Goal: Find specific page/section: Find specific page/section

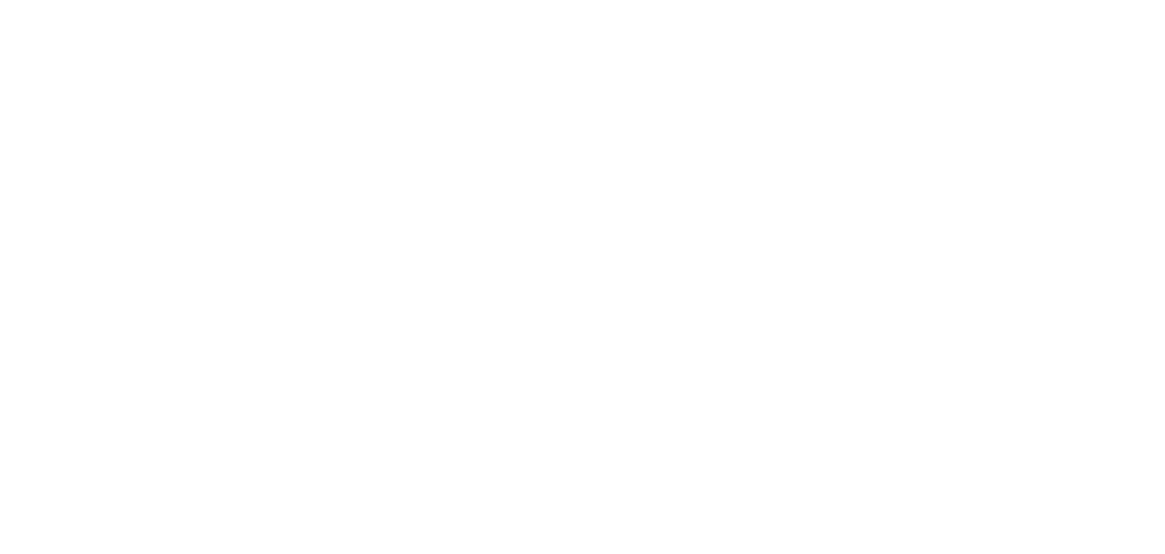
click at [1094, 12] on html at bounding box center [582, 6] width 1165 height 12
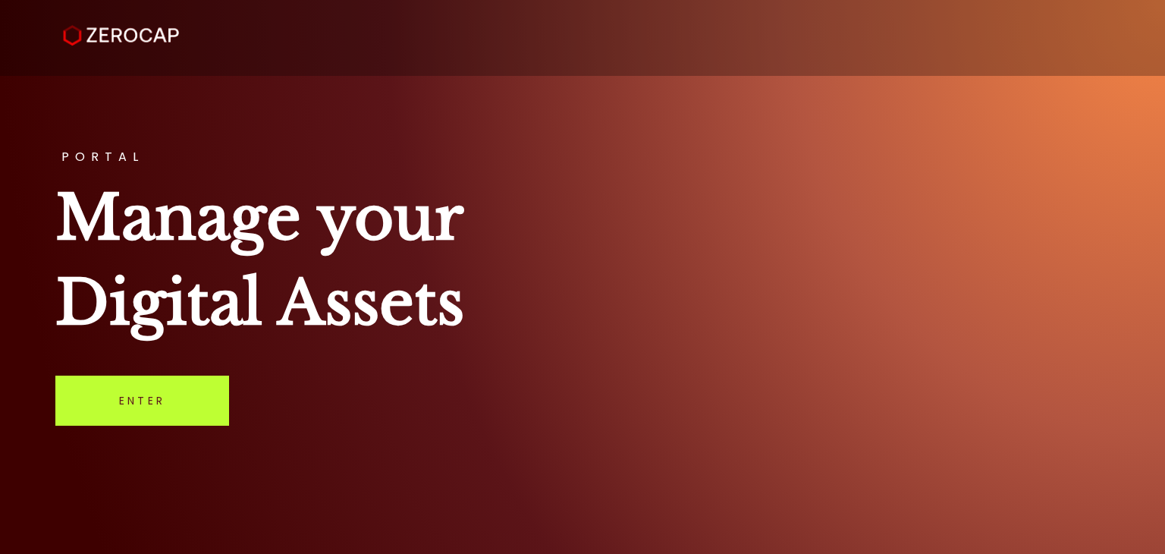
click at [180, 396] on link "Enter" at bounding box center [142, 400] width 174 height 50
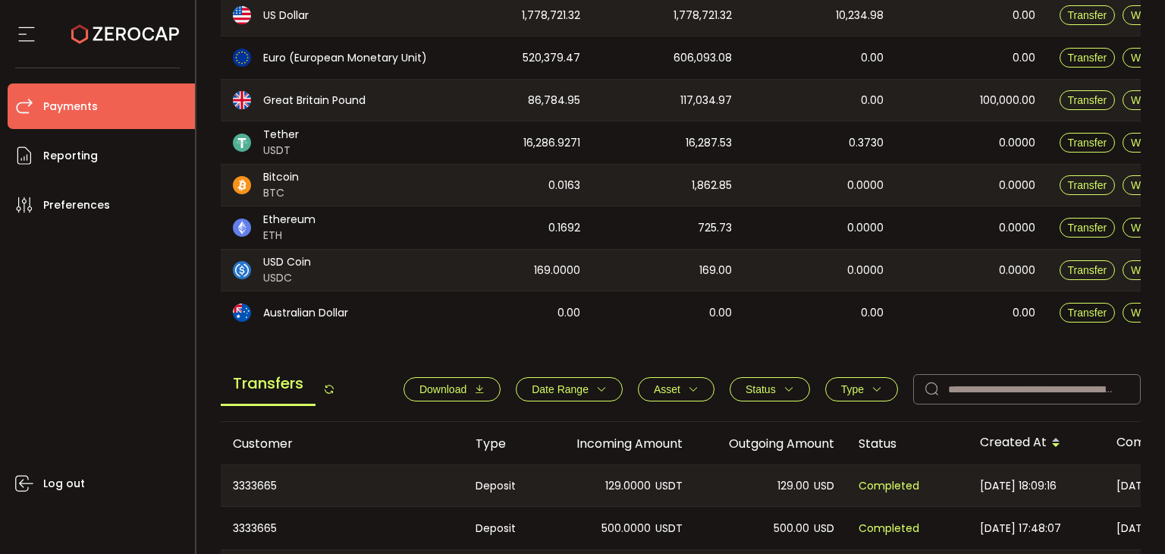
scroll to position [303, 0]
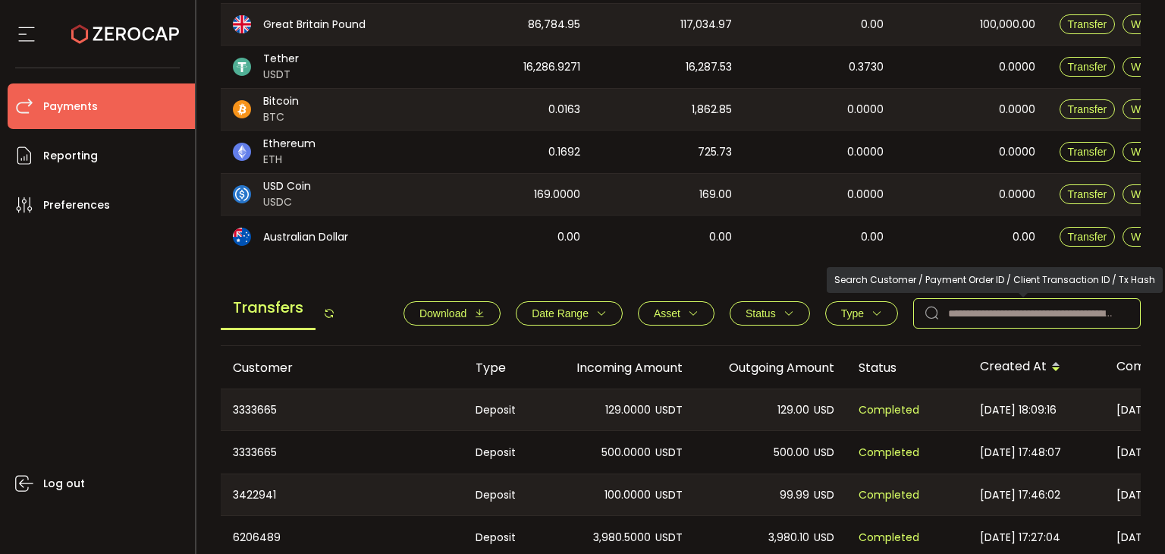
click at [949, 314] on input "text" at bounding box center [1027, 313] width 228 height 30
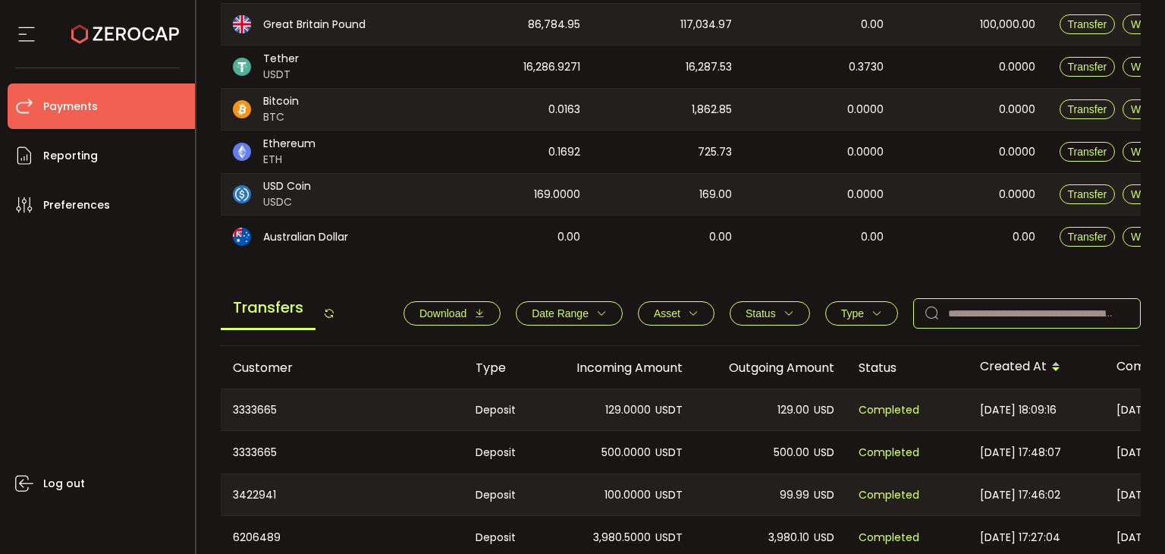
paste input "*******"
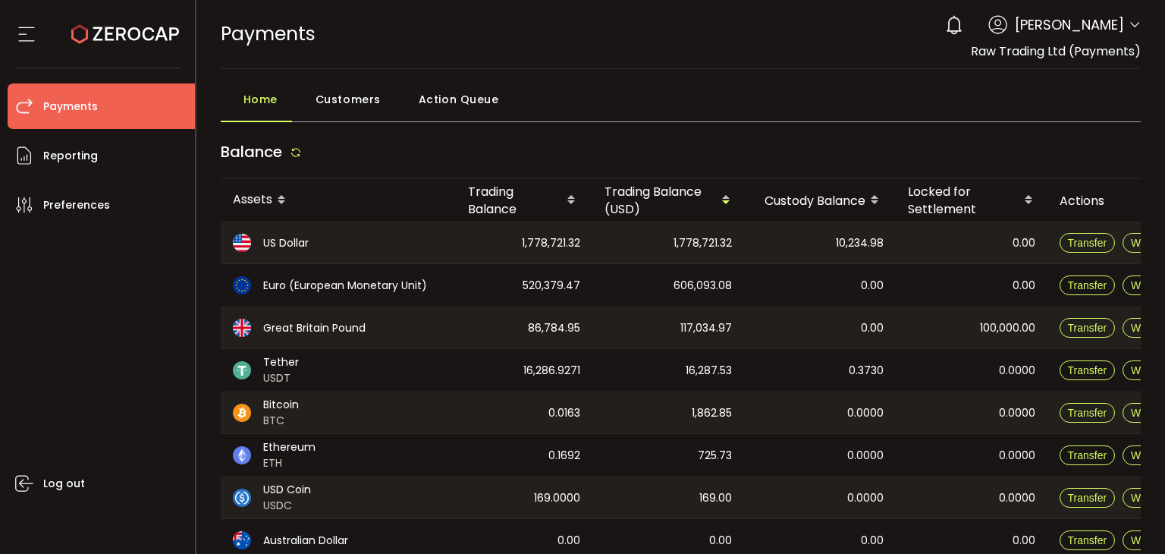
scroll to position [375, 0]
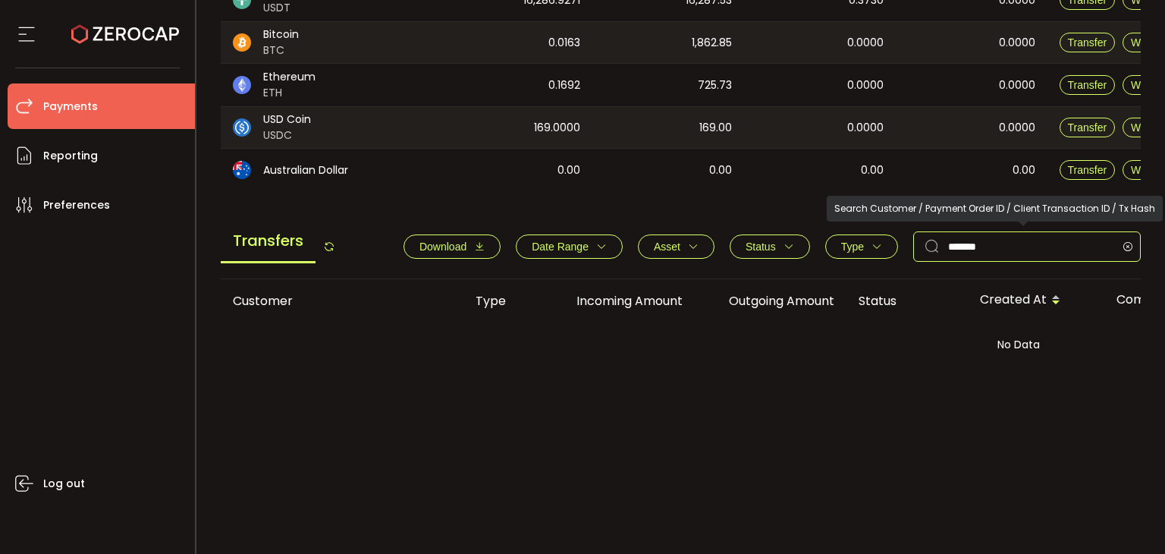
drag, startPoint x: 992, startPoint y: 253, endPoint x: 880, endPoint y: 256, distance: 112.3
click at [880, 256] on div "Download Date Range - Asset BTC ETH EUR GBP USD USDC USDT Clear Apply Status Ap…" at bounding box center [764, 246] width 752 height 30
drag, startPoint x: 950, startPoint y: 243, endPoint x: 904, endPoint y: 241, distance: 45.6
click at [904, 241] on div "Download Date Range - Asset BTC ETH EUR GBP USD USDC USDT Clear Apply Status Ap…" at bounding box center [764, 246] width 752 height 30
paste input "text"
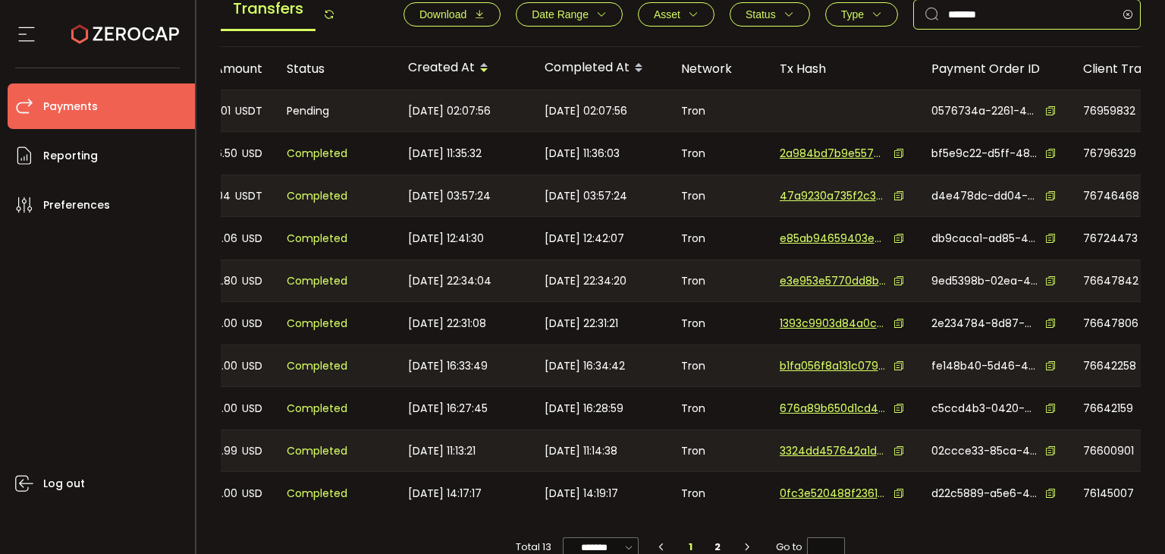
scroll to position [0, 0]
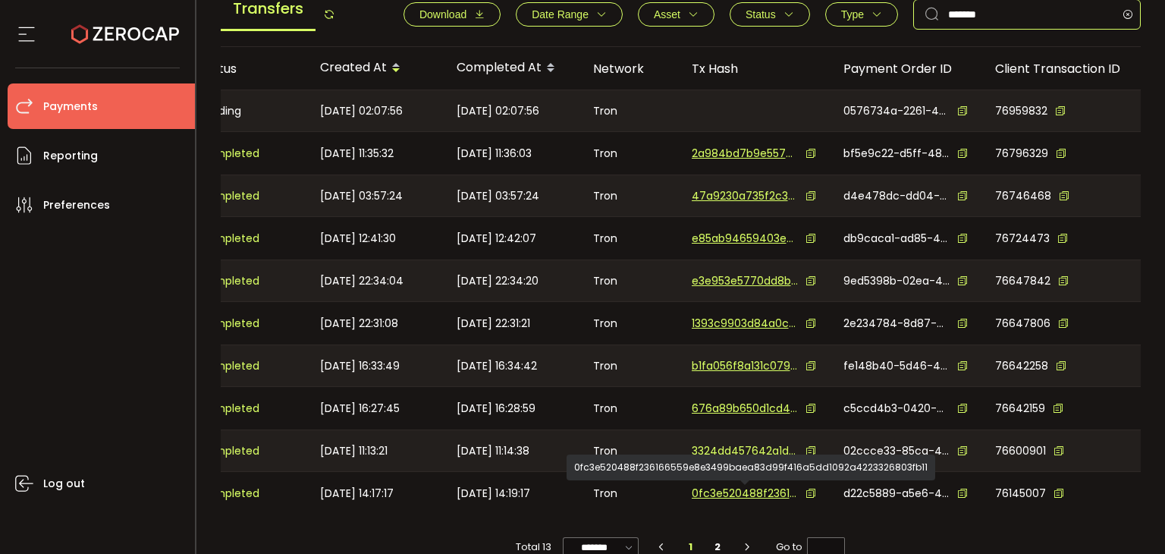
type input "*******"
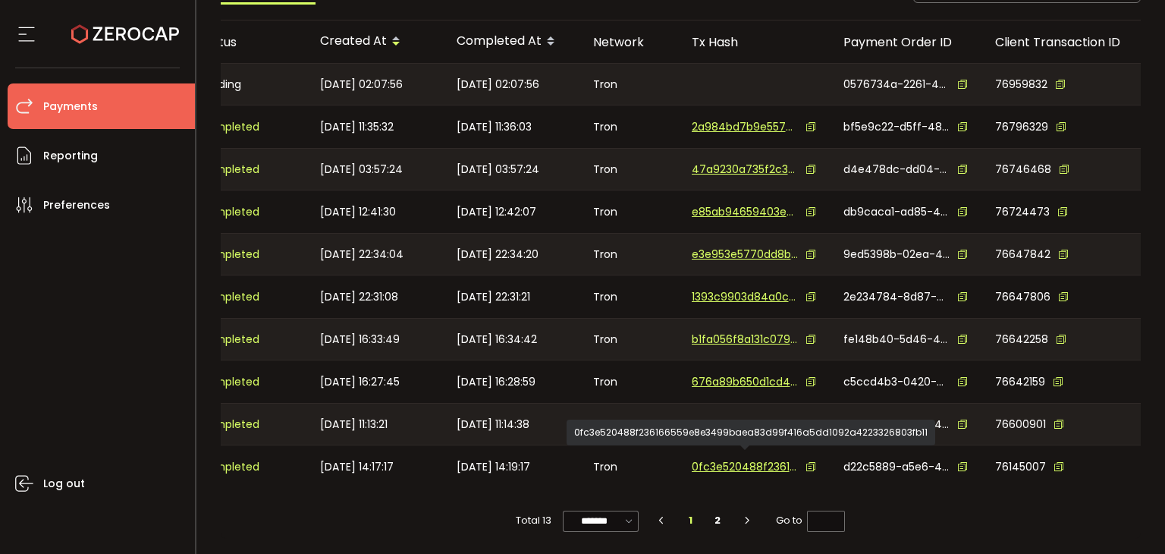
click at [736, 462] on span "0fc3e520488f236166559e8e3499baea83d99f416a5dd1092a4223326803fb11" at bounding box center [745, 467] width 106 height 16
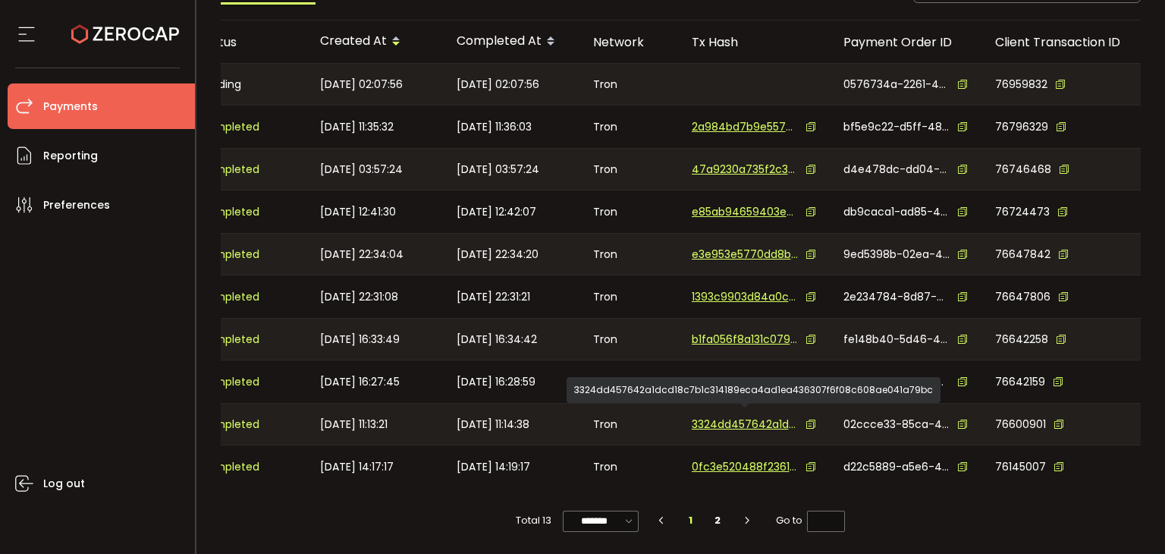
click at [740, 420] on span "3324dd457642a1dcd18c7b1c314189eca4ad1ea436307f6f08c608ae041a79bc" at bounding box center [745, 424] width 106 height 16
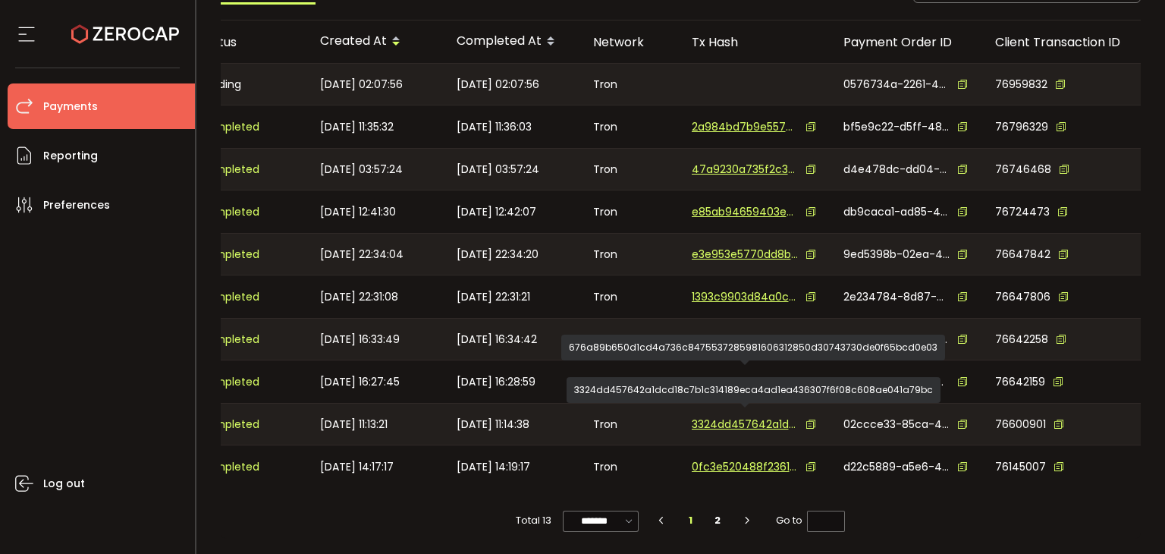
click at [738, 375] on span "676a89b650d1cd4a736c8475537285981606312850d30743730de0f65bcd0e03" at bounding box center [745, 382] width 106 height 16
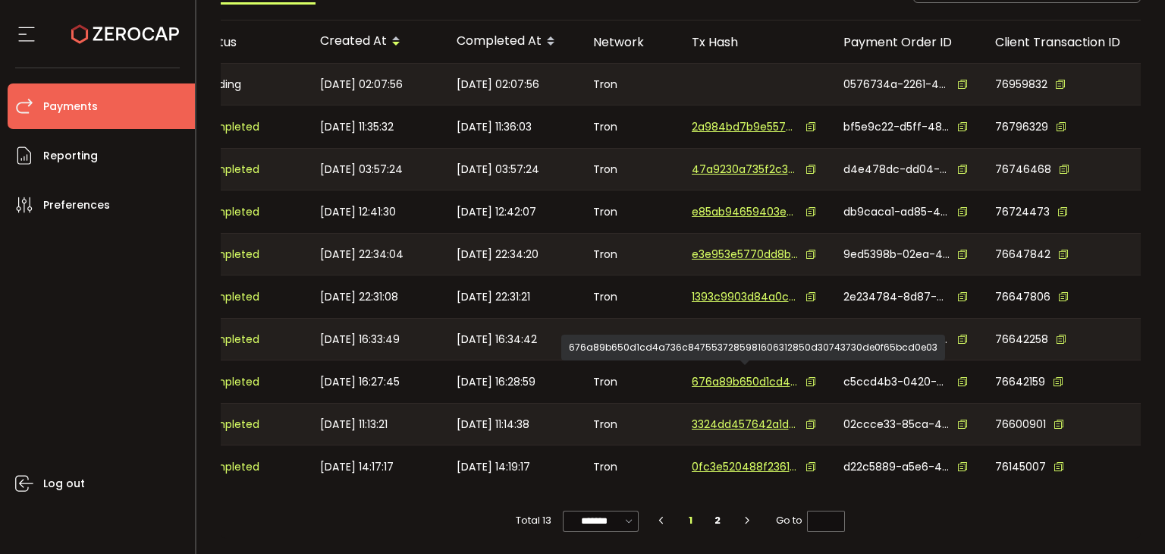
click at [714, 334] on div "676a89b650d1cd4a736c8475537285981606312850d30743730de0f65bcd0e03" at bounding box center [753, 347] width 384 height 26
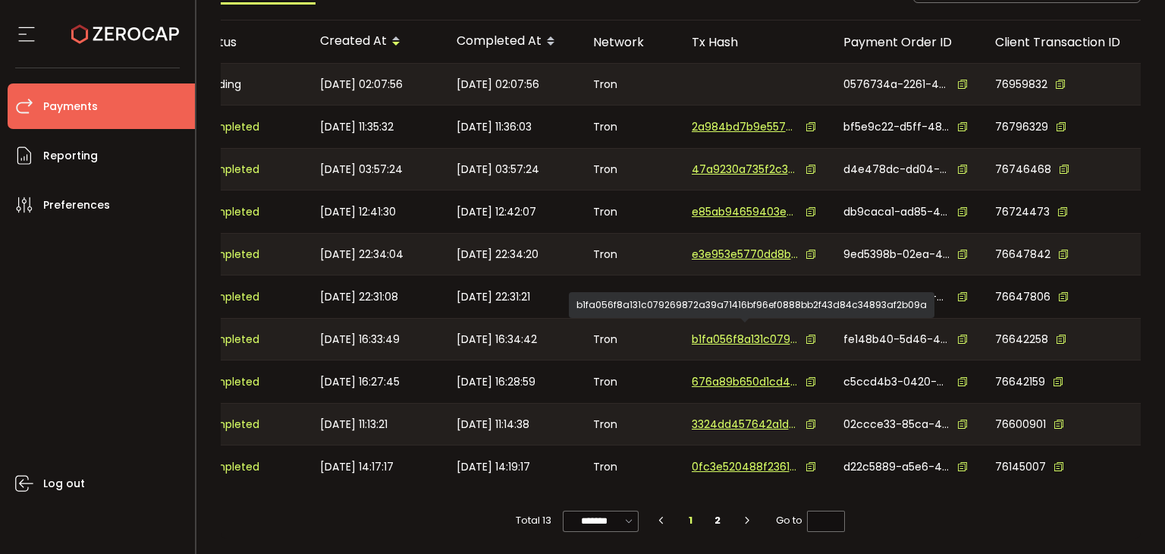
click at [725, 331] on span "b1fa056f8a131c079269872a39a71416bf96ef0888bb2f43d84c34893af2b09a" at bounding box center [745, 339] width 106 height 16
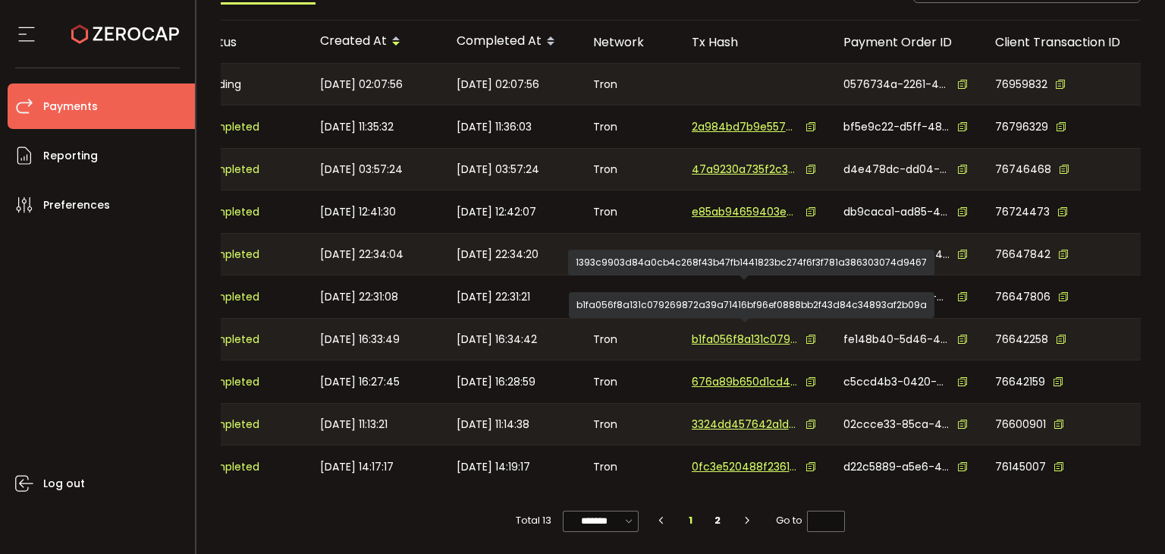
click at [725, 289] on span "1393c9903d84a0cb4c268f43b47fb1441823bc274f6f3f781a386303074d9467" at bounding box center [745, 297] width 106 height 16
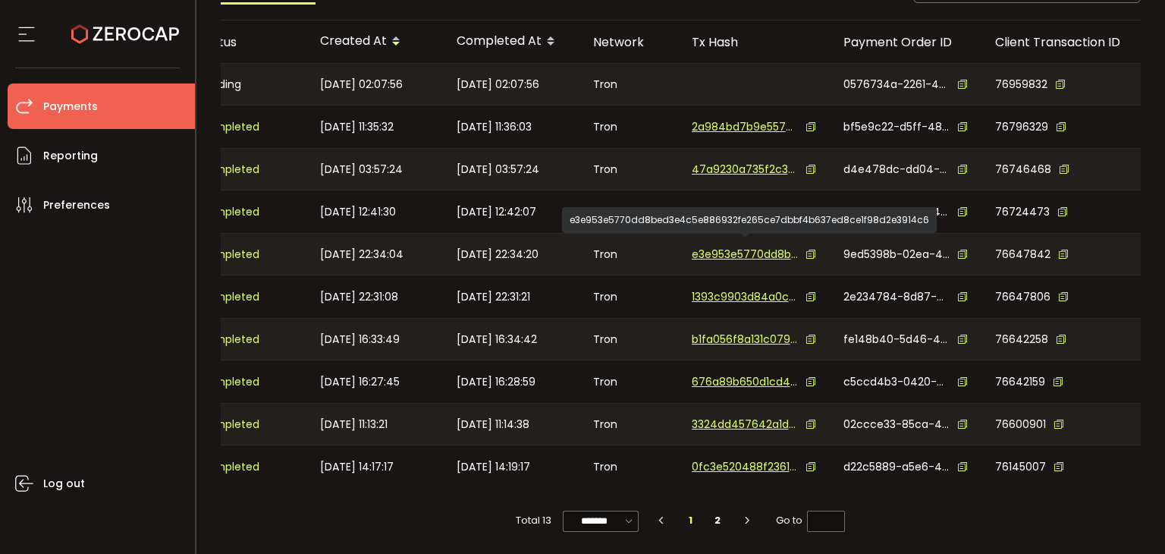
click at [731, 246] on span "e3e953e5770dd8bed3e4c5e886932fe265ce7dbbf4b637ed8ce1f98d2e3914c6" at bounding box center [745, 254] width 106 height 16
click at [722, 206] on span "e85ab94659403e948aed2bb35d17ef491877f039c92f115debc24a5bf8a8fb3b" at bounding box center [745, 212] width 106 height 16
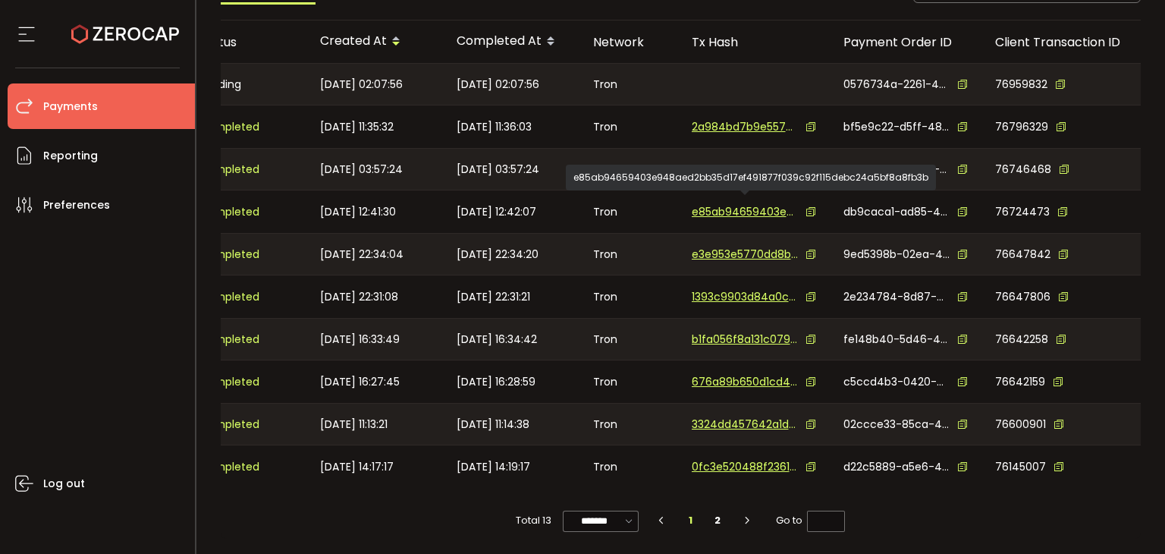
click at [742, 164] on span "47a9230a735f2c3ff536ca2739a583d7f99a8236440045d169c3e0213f9225b5" at bounding box center [745, 170] width 106 height 16
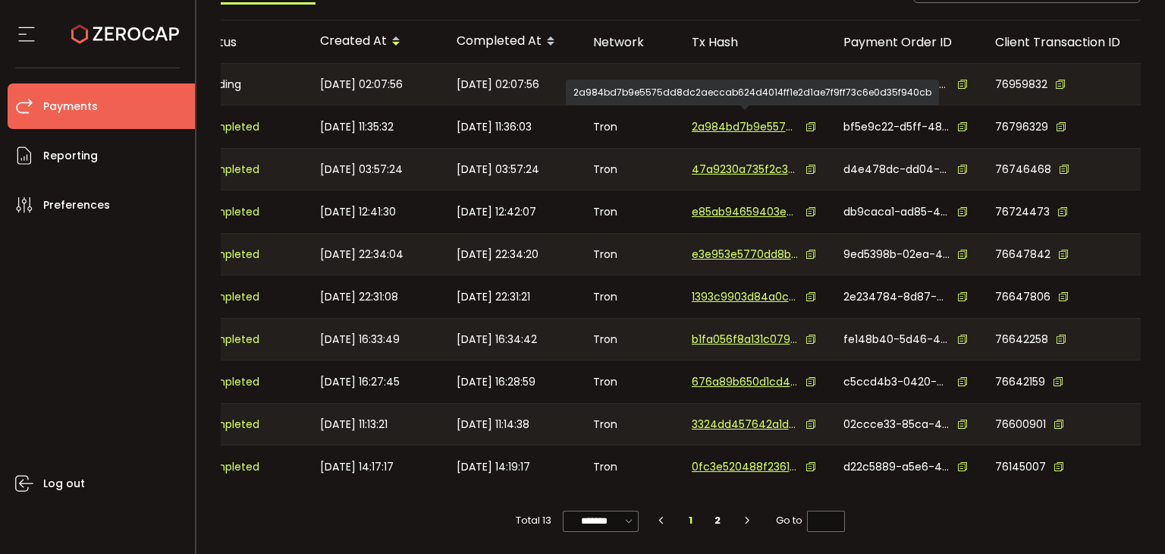
click at [733, 119] on span "2a984bd7b9e5575dd8dc2aeccab624d4014ff1e2d1ae7f9ff73c6e0d35f940cb" at bounding box center [745, 127] width 106 height 16
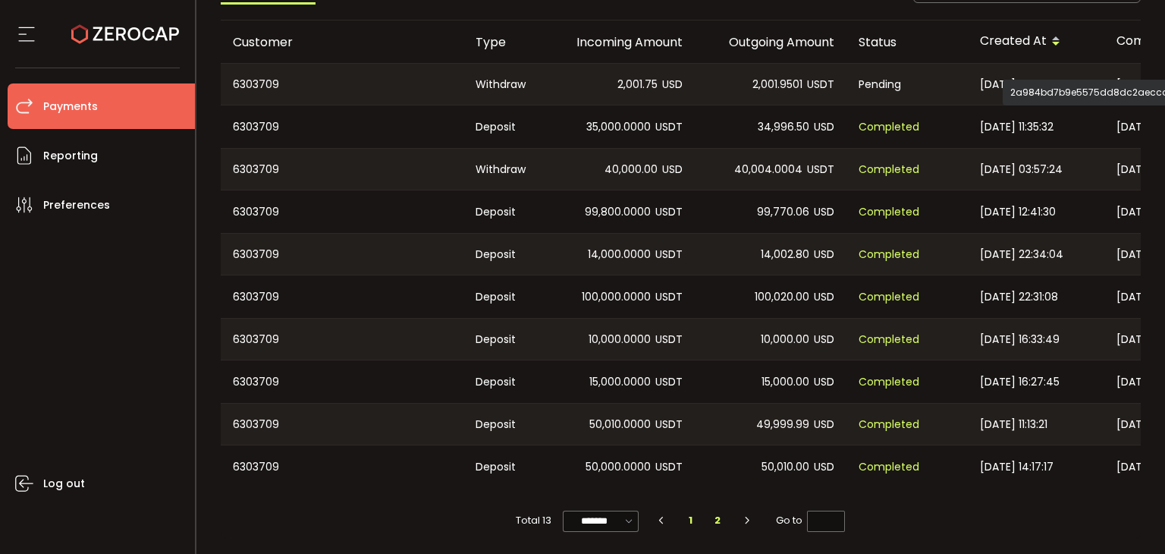
click at [708, 522] on li "2" at bounding box center [717, 520] width 27 height 21
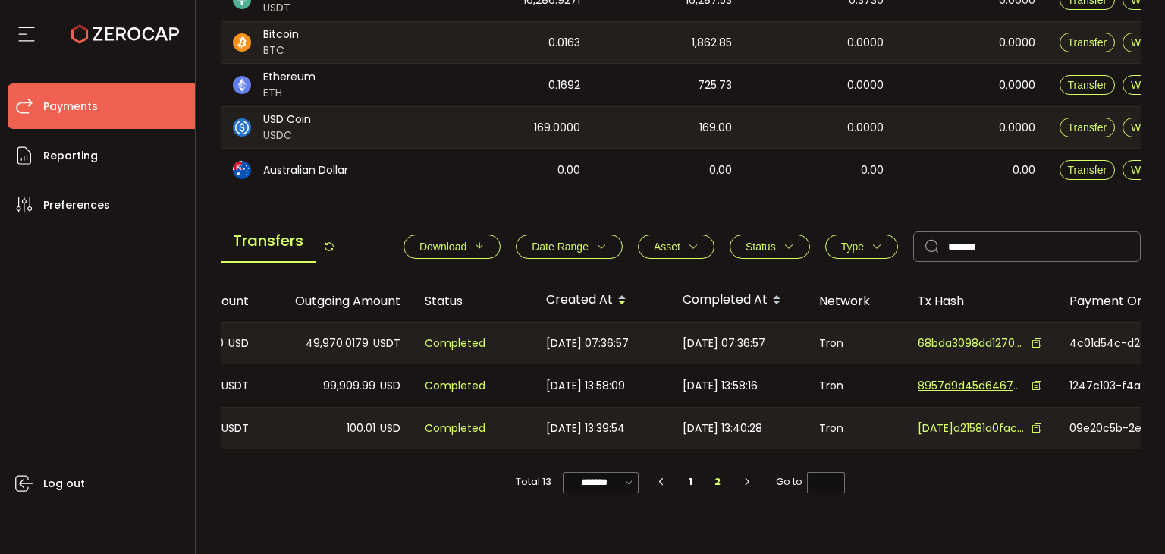
scroll to position [0, 479]
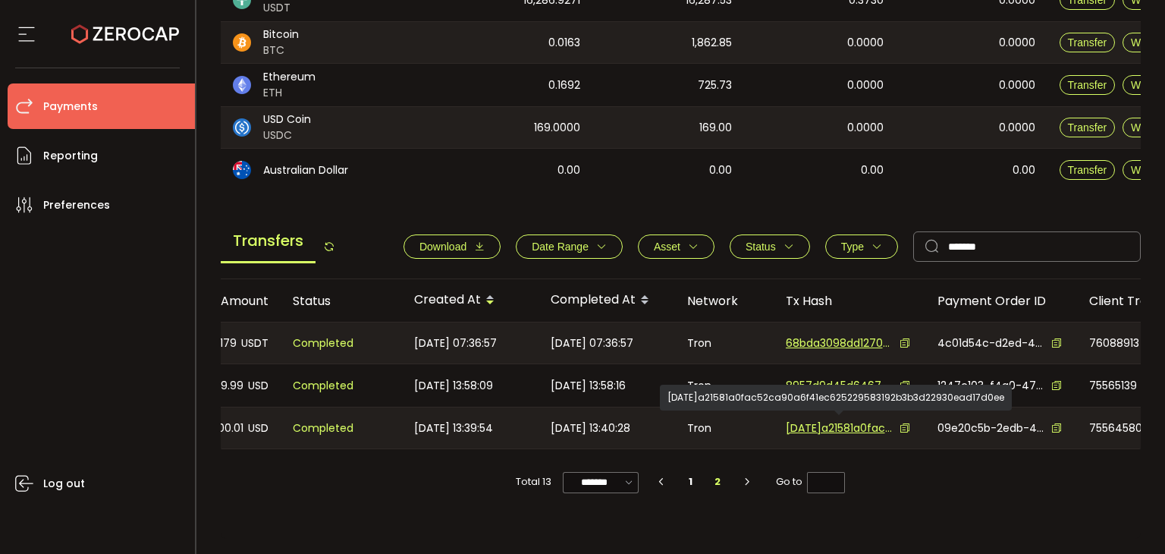
click at [850, 424] on span "03dec2140a21581a0fac52ca90a6f41ec625229583192b3b3d22930ead17d0ee" at bounding box center [839, 428] width 106 height 16
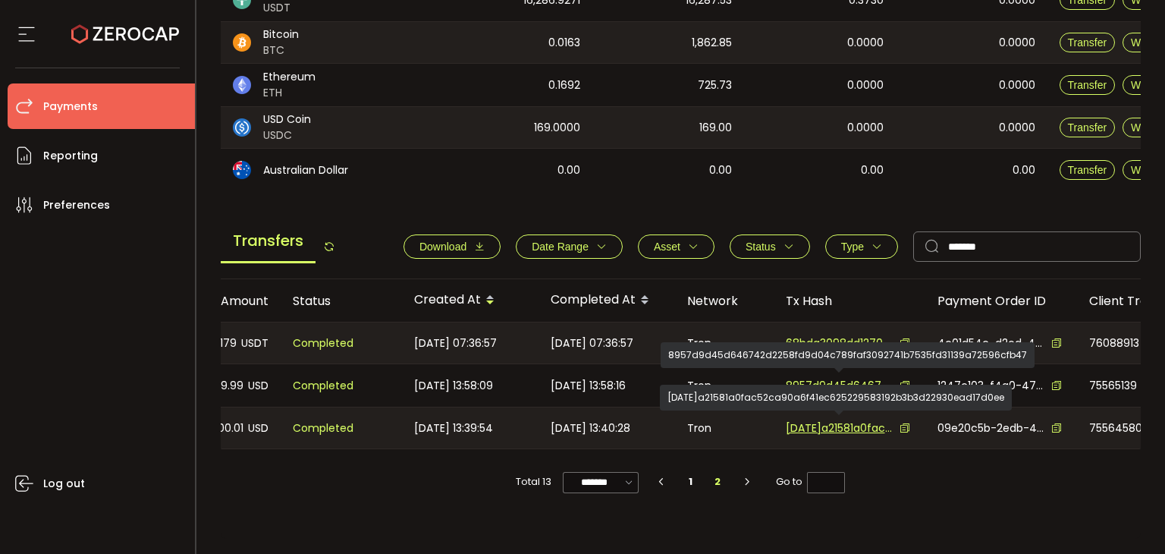
click at [809, 383] on span "8957d9d45d646742d2258fd9d04c789faf3092741b7535fd31139a72596cfb47" at bounding box center [839, 386] width 106 height 16
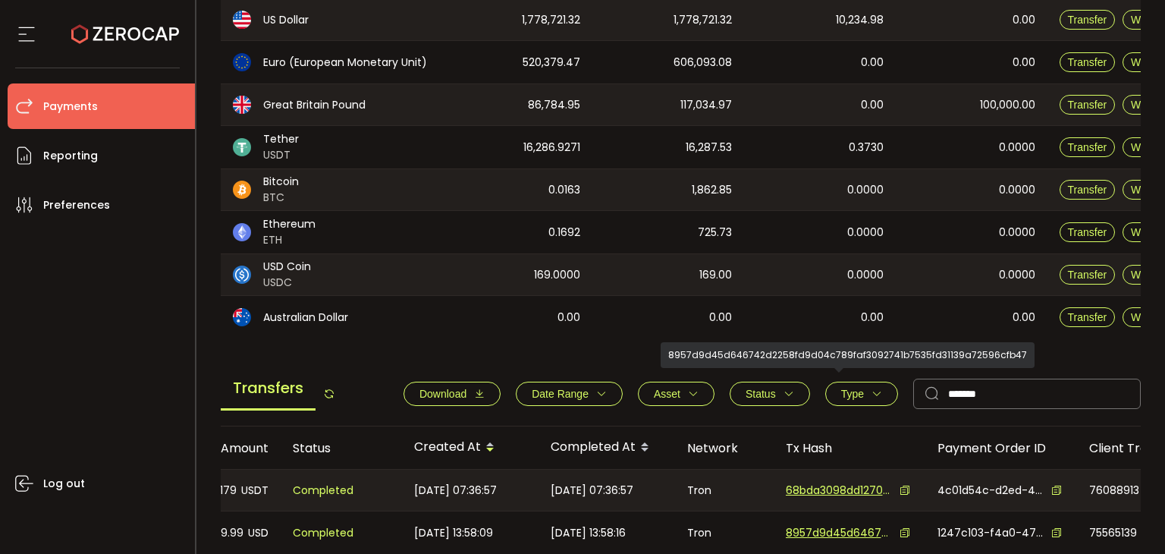
scroll to position [0, 0]
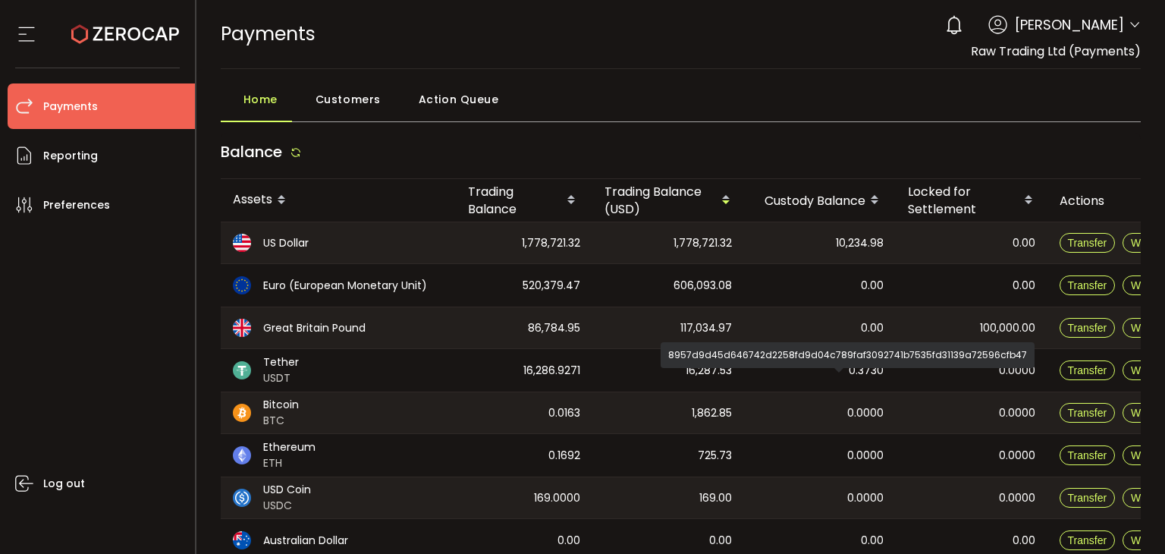
click at [1129, 24] on icon at bounding box center [1135, 25] width 12 height 12
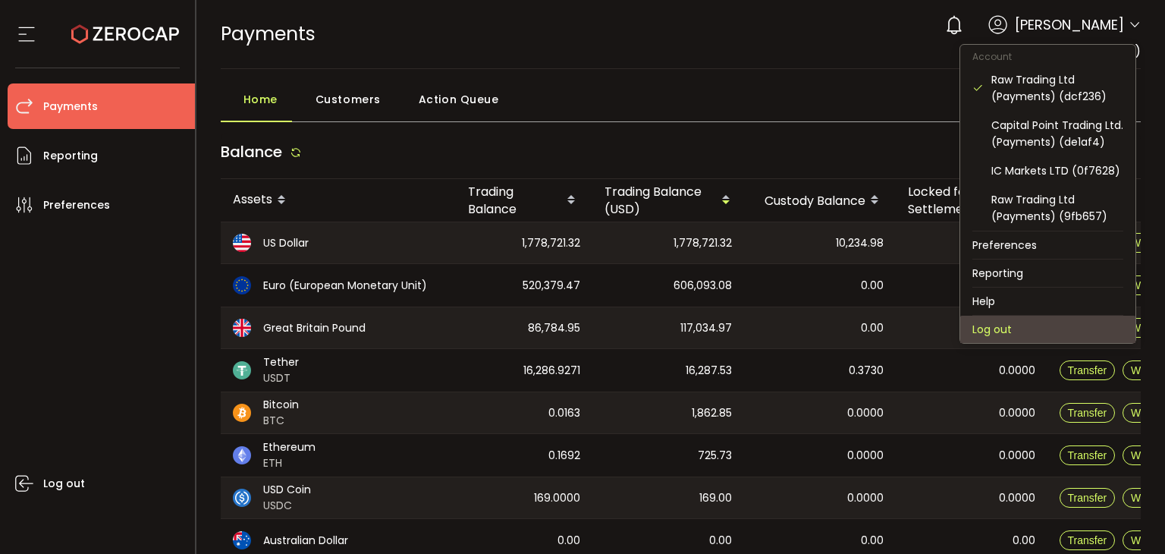
click at [984, 322] on li "Log out" at bounding box center [1047, 329] width 175 height 27
